Goal: Information Seeking & Learning: Understand process/instructions

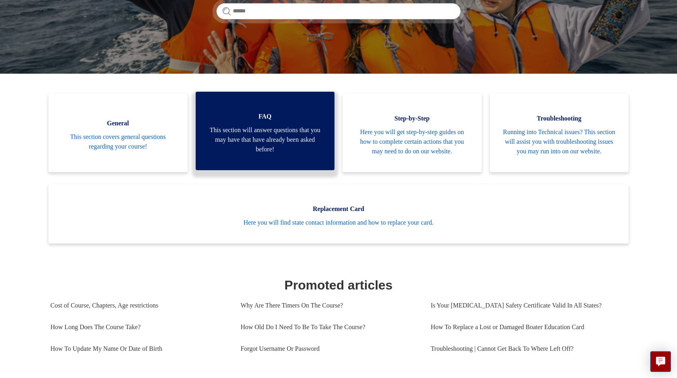
scroll to position [138, 0]
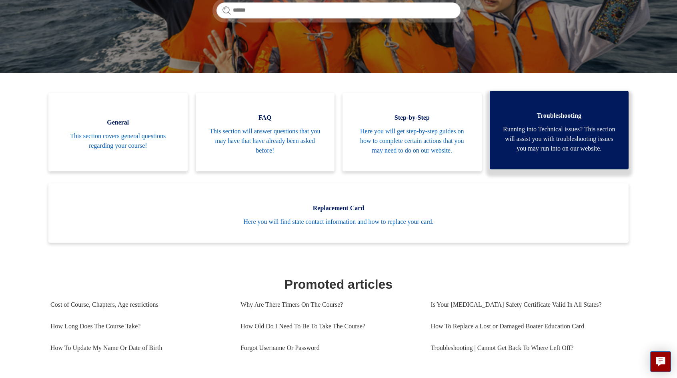
click at [540, 131] on span "Running into Technical issues? This section will assist you with troubleshootin…" at bounding box center [559, 138] width 115 height 29
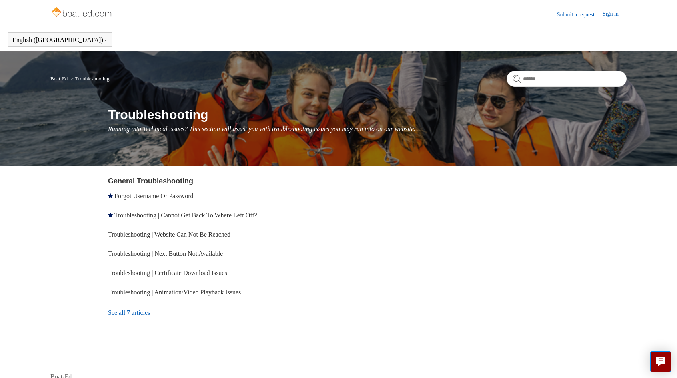
click at [283, 189] on li "Forgot Username Or Password" at bounding box center [224, 196] width 233 height 19
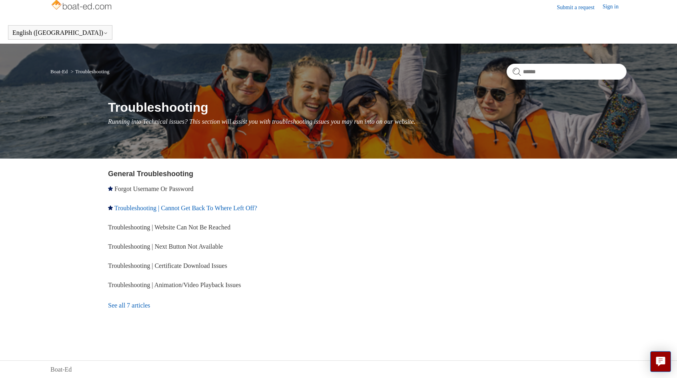
click at [243, 205] on link "Troubleshooting | Cannot Get Back To Where Left Off?" at bounding box center [185, 208] width 143 height 7
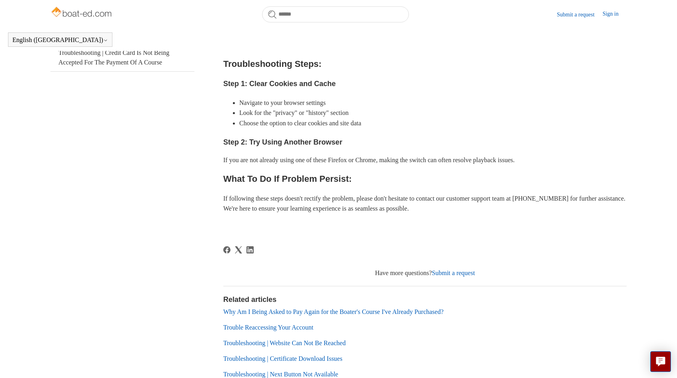
scroll to position [240, 0]
click at [436, 314] on link "Why Am I Being Asked to Pay Again for the Boater's Course I've Already Purchase…" at bounding box center [333, 310] width 221 height 7
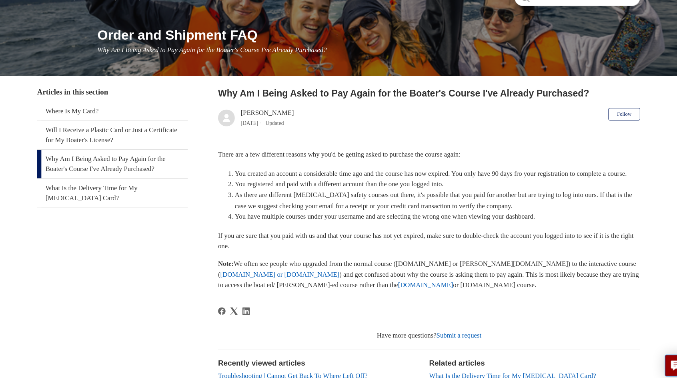
scroll to position [69, 0]
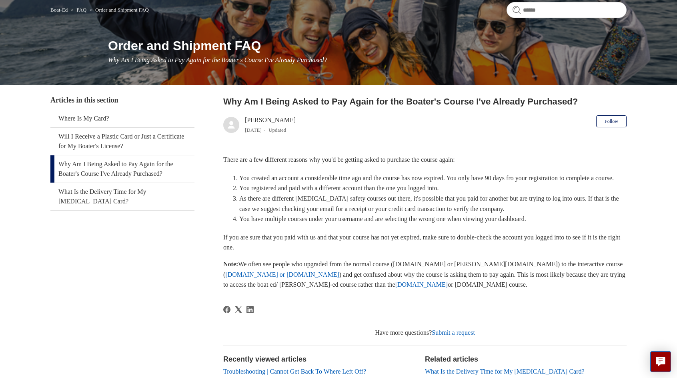
click at [395, 288] on link "Ilearntoboat.com" at bounding box center [421, 284] width 53 height 7
